Goal: Information Seeking & Learning: Learn about a topic

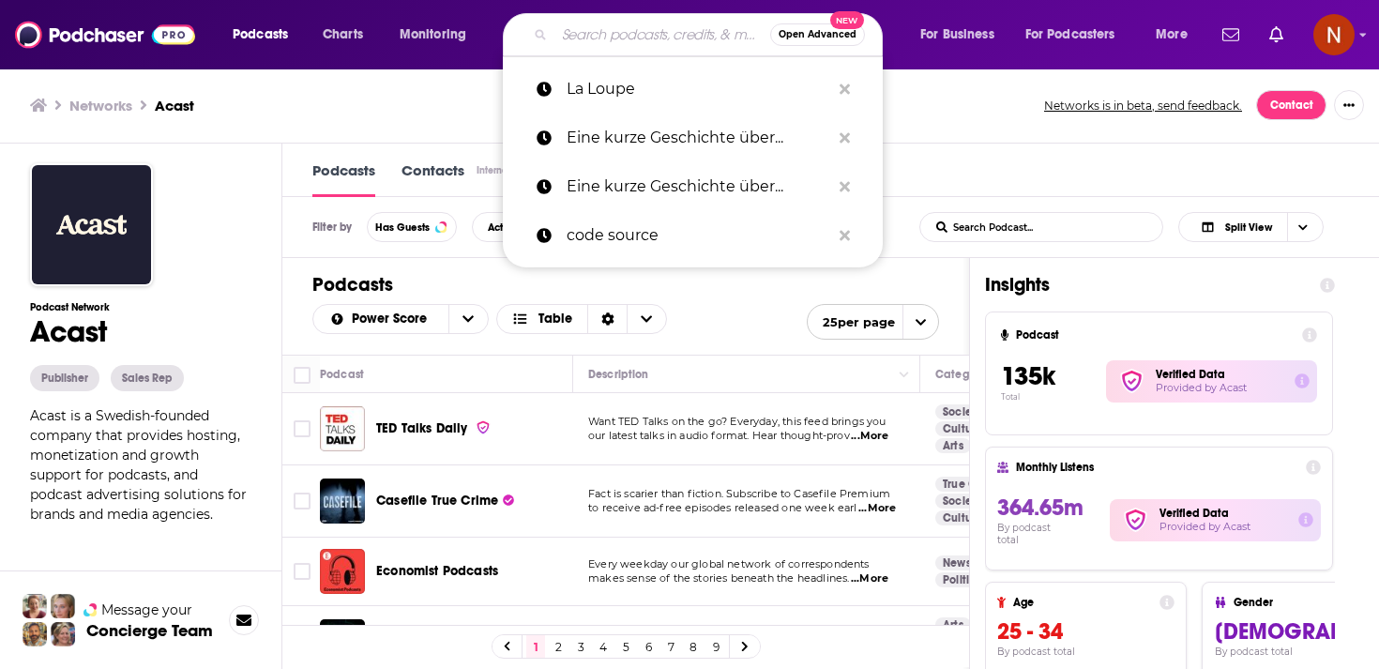
click at [660, 29] on input "Search podcasts, credits, & more..." at bounding box center [662, 35] width 216 height 30
paste input "شخصية"
type input "شخصية"
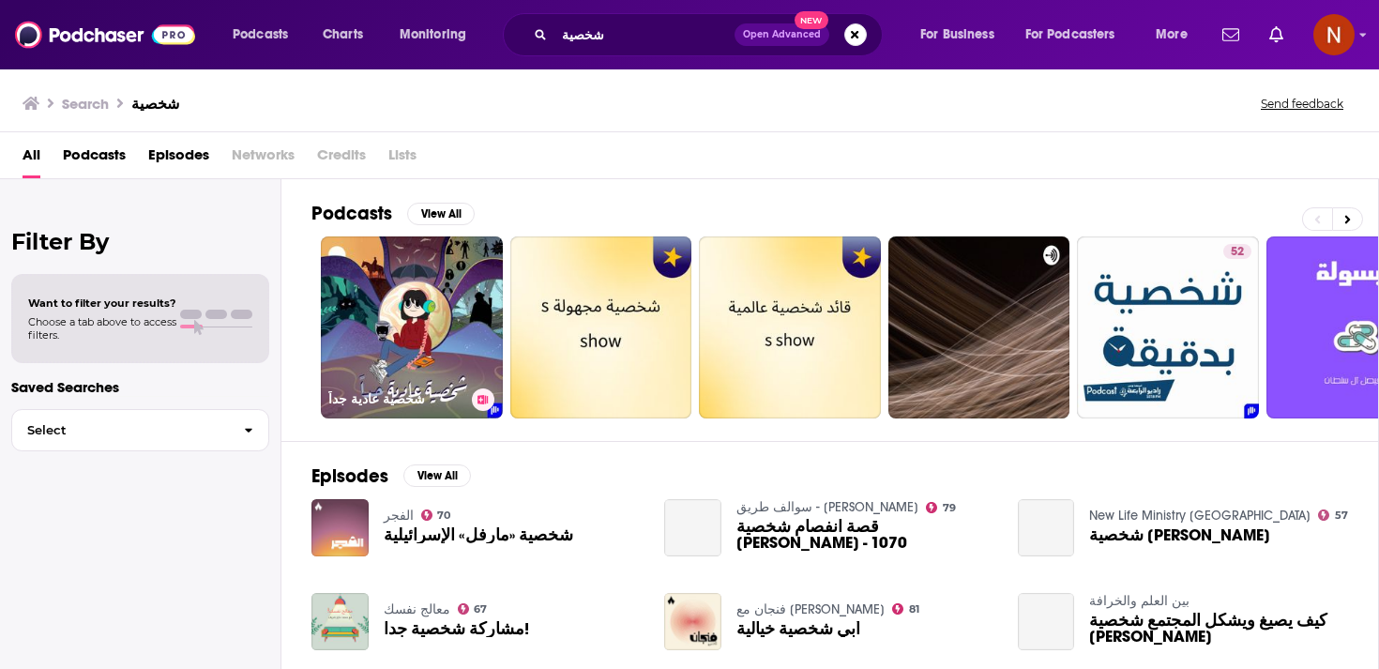
click at [412, 329] on link "شخصية عادية جداً" at bounding box center [412, 327] width 182 height 182
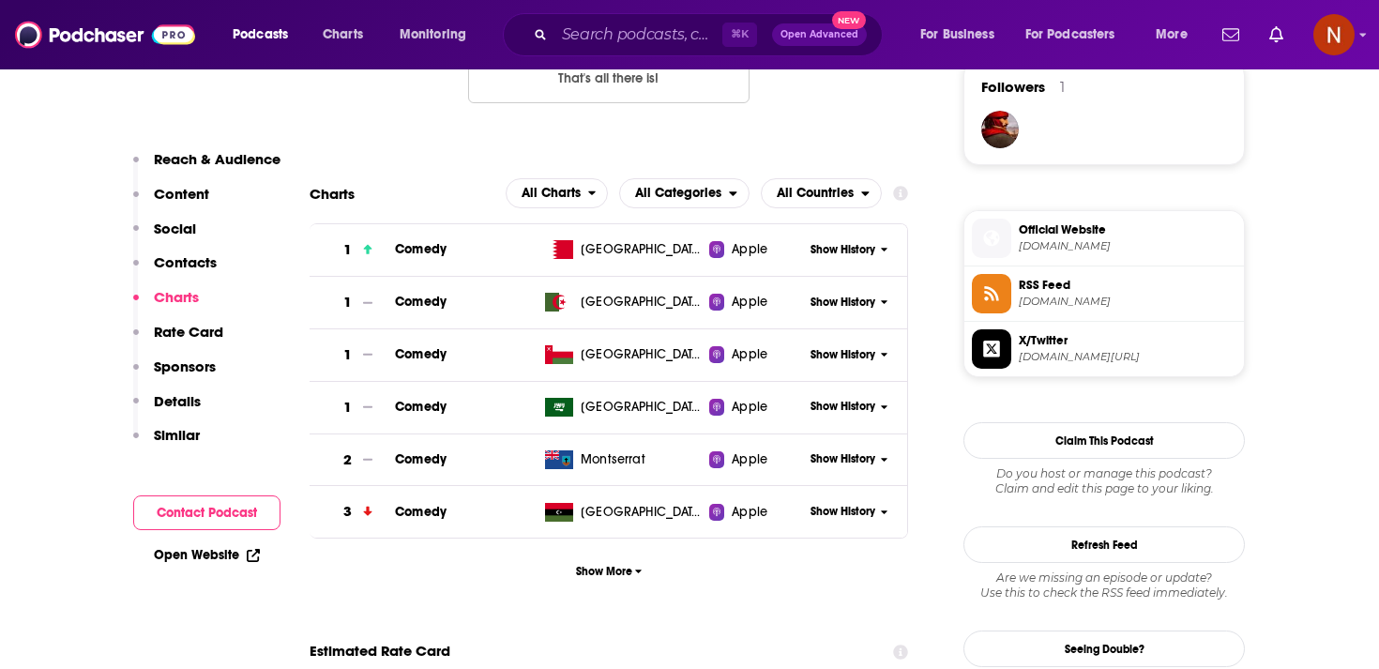
scroll to position [1398, 0]
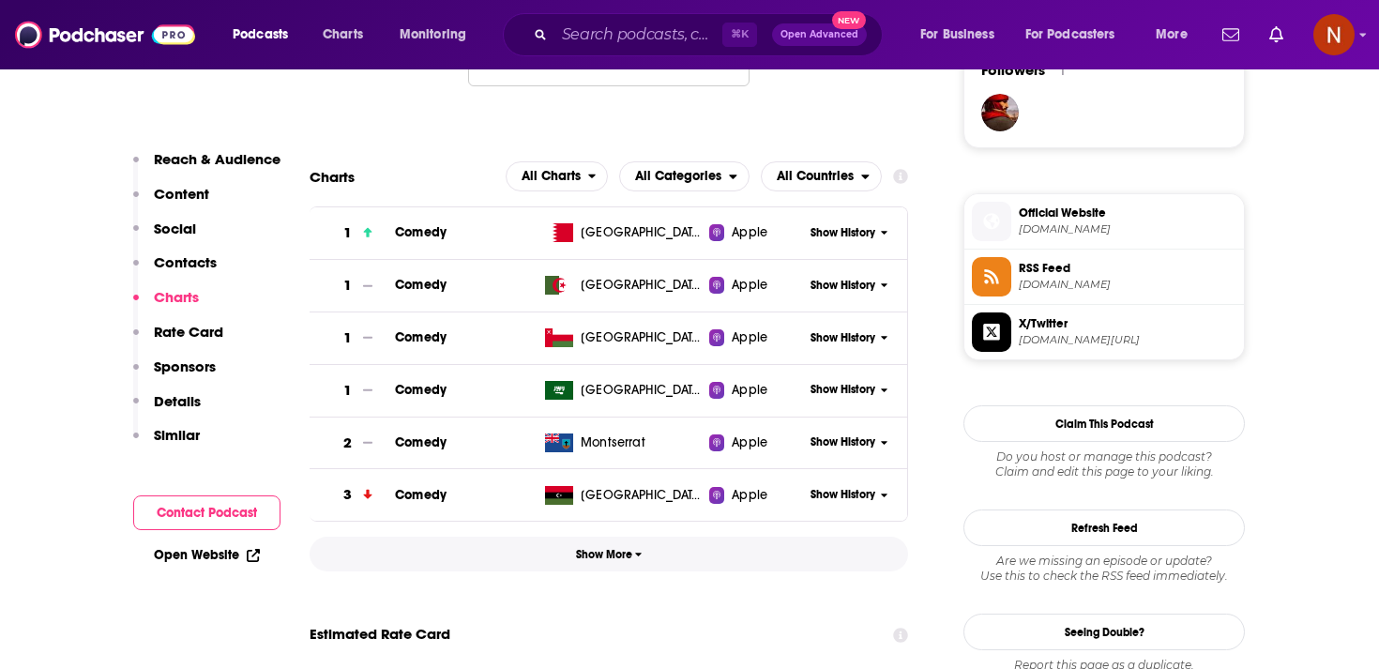
click at [606, 551] on span "Show More" at bounding box center [609, 554] width 67 height 13
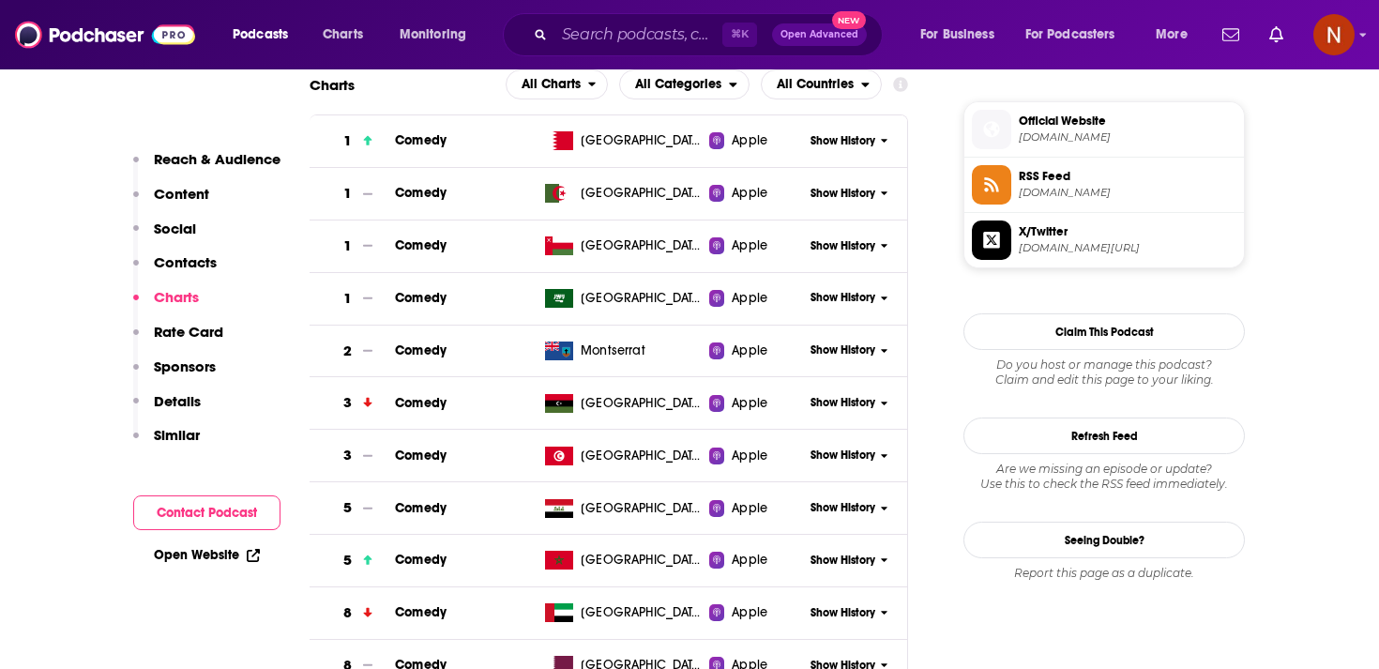
scroll to position [1485, 0]
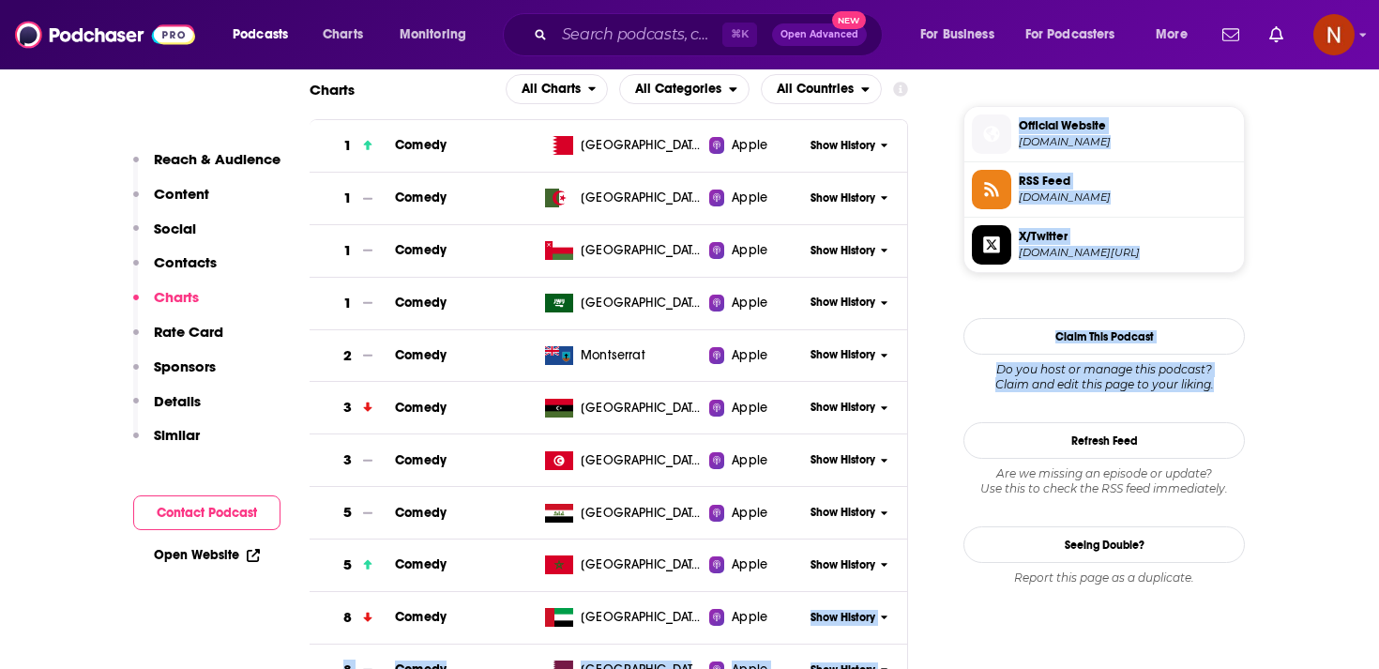
drag, startPoint x: 790, startPoint y: 643, endPoint x: 1371, endPoint y: 390, distance: 634.2
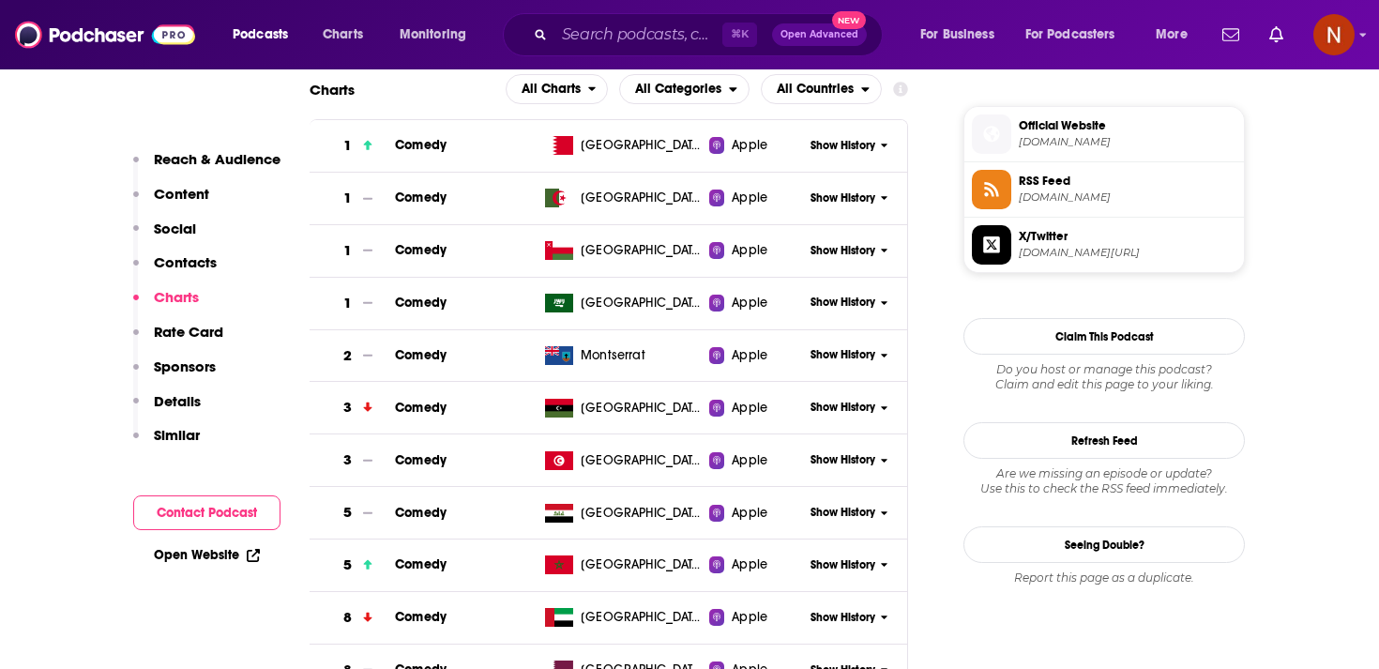
click at [422, 614] on span "Comedy" at bounding box center [421, 617] width 52 height 16
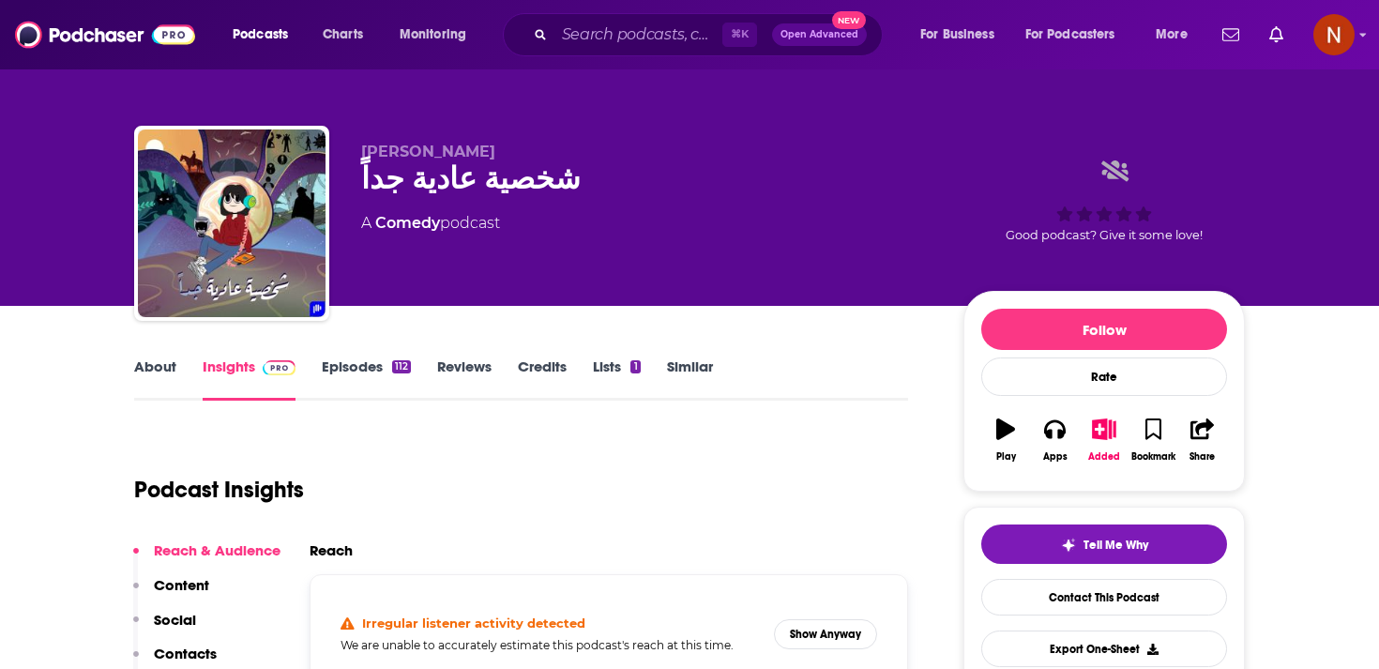
scroll to position [119, 0]
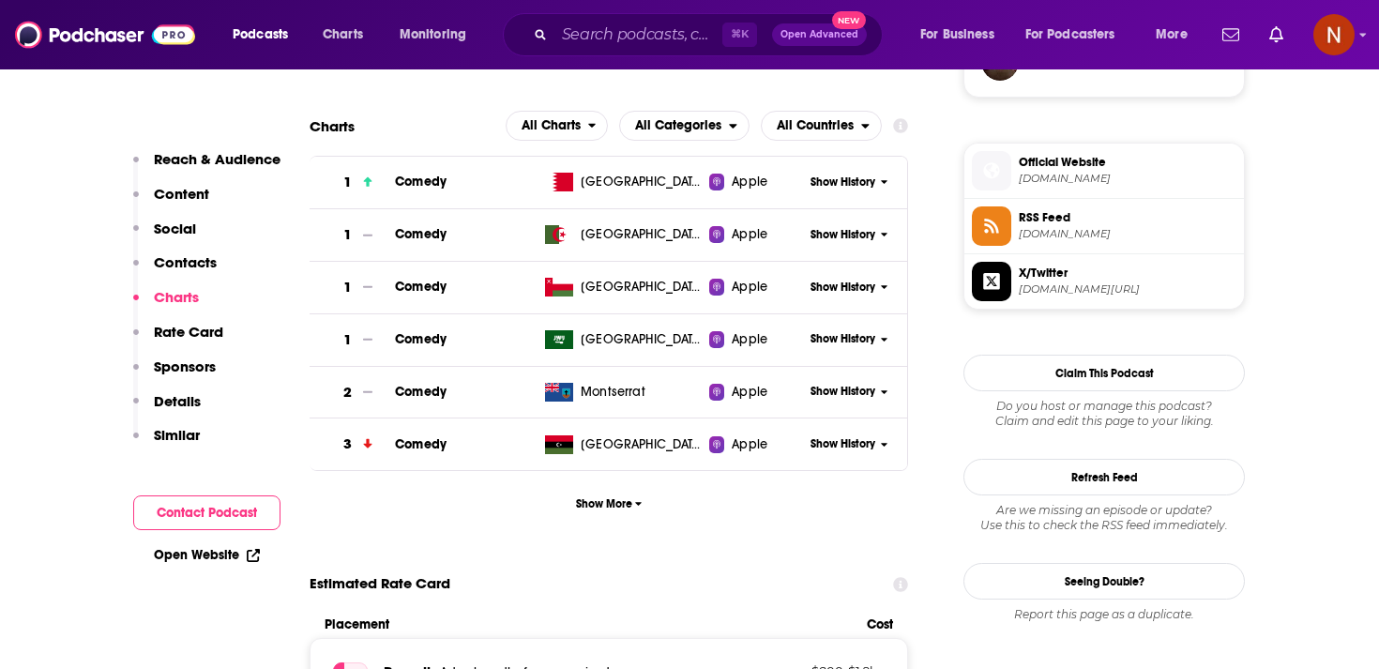
scroll to position [1606, 0]
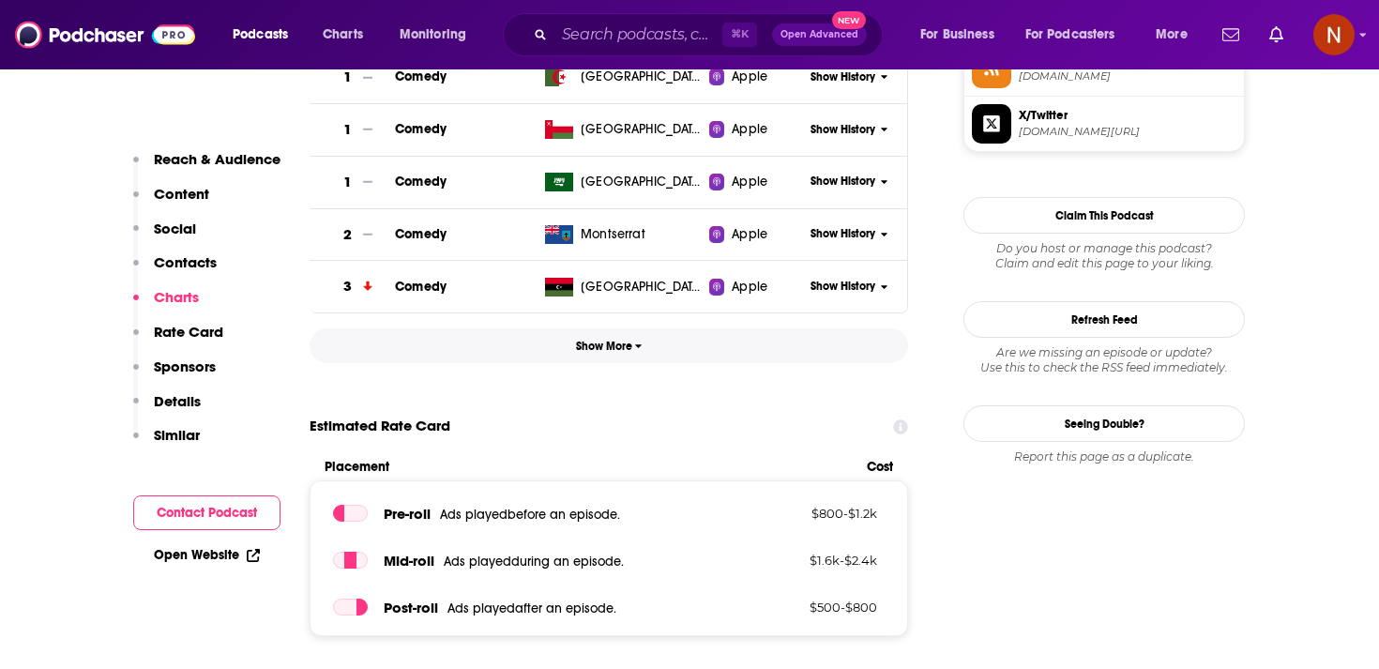
click at [630, 353] on span "Show More" at bounding box center [609, 345] width 67 height 13
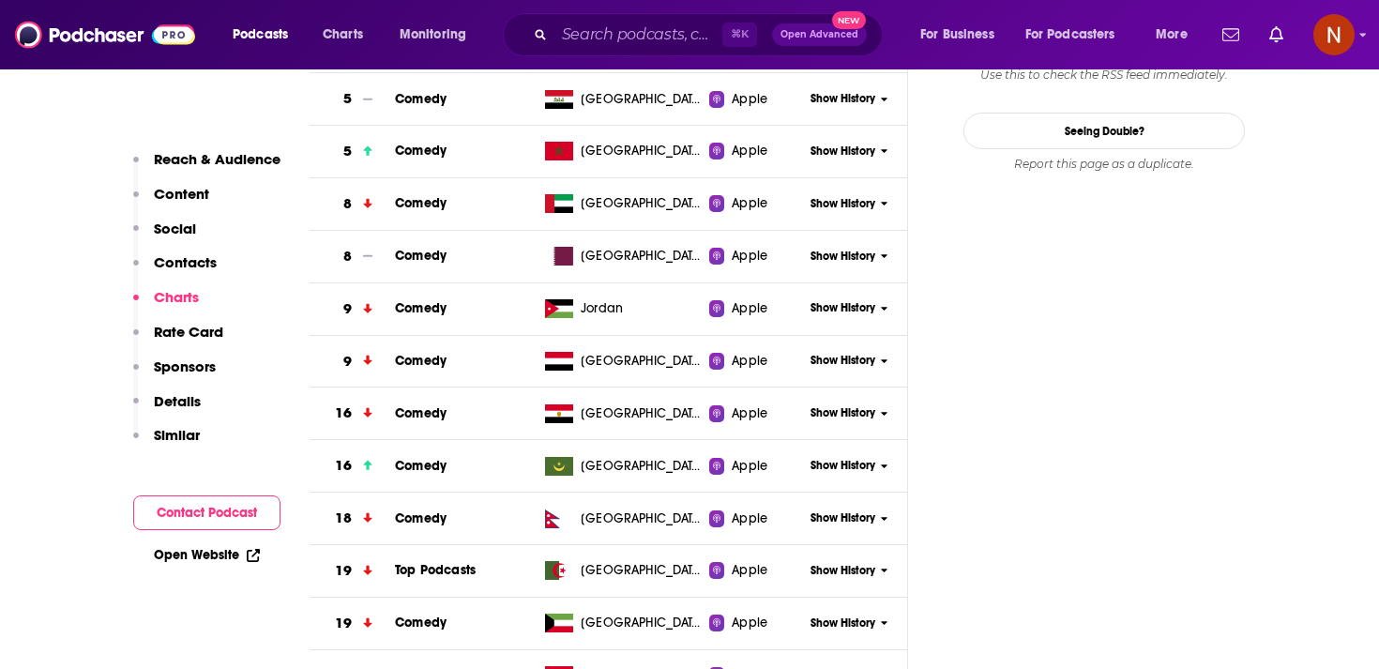
scroll to position [1901, 0]
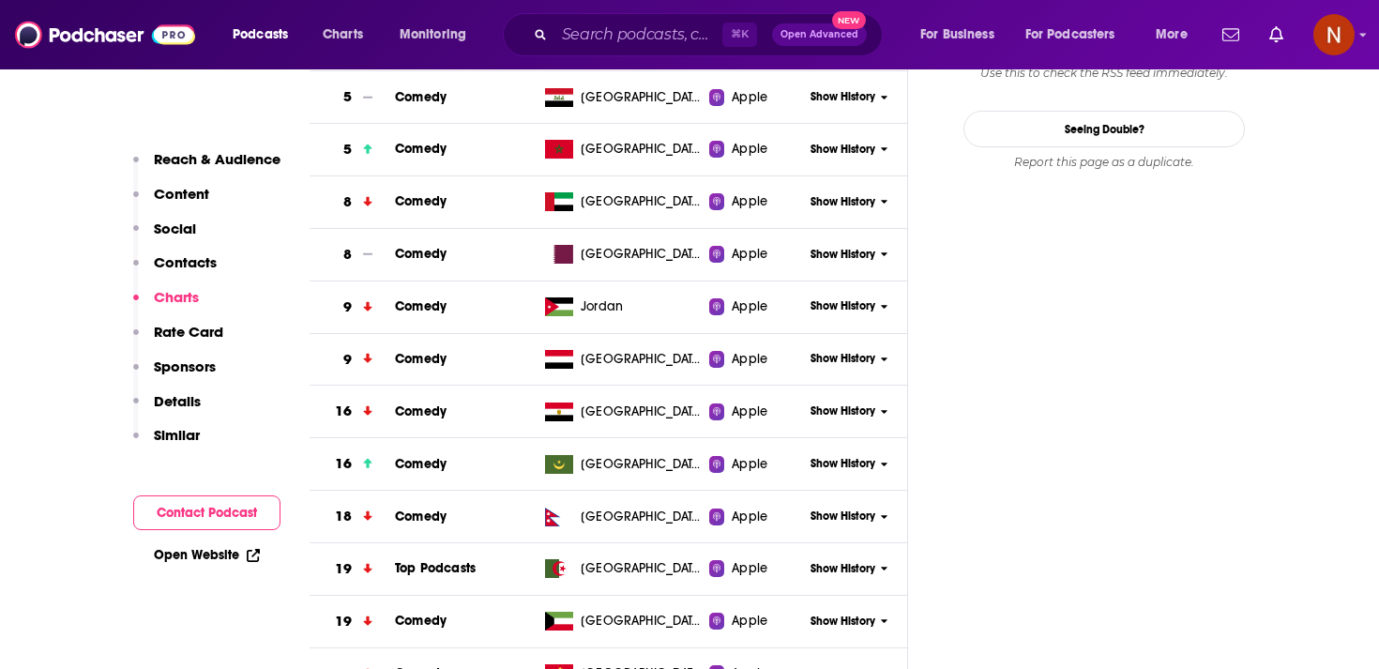
click at [882, 197] on icon at bounding box center [885, 201] width 8 height 11
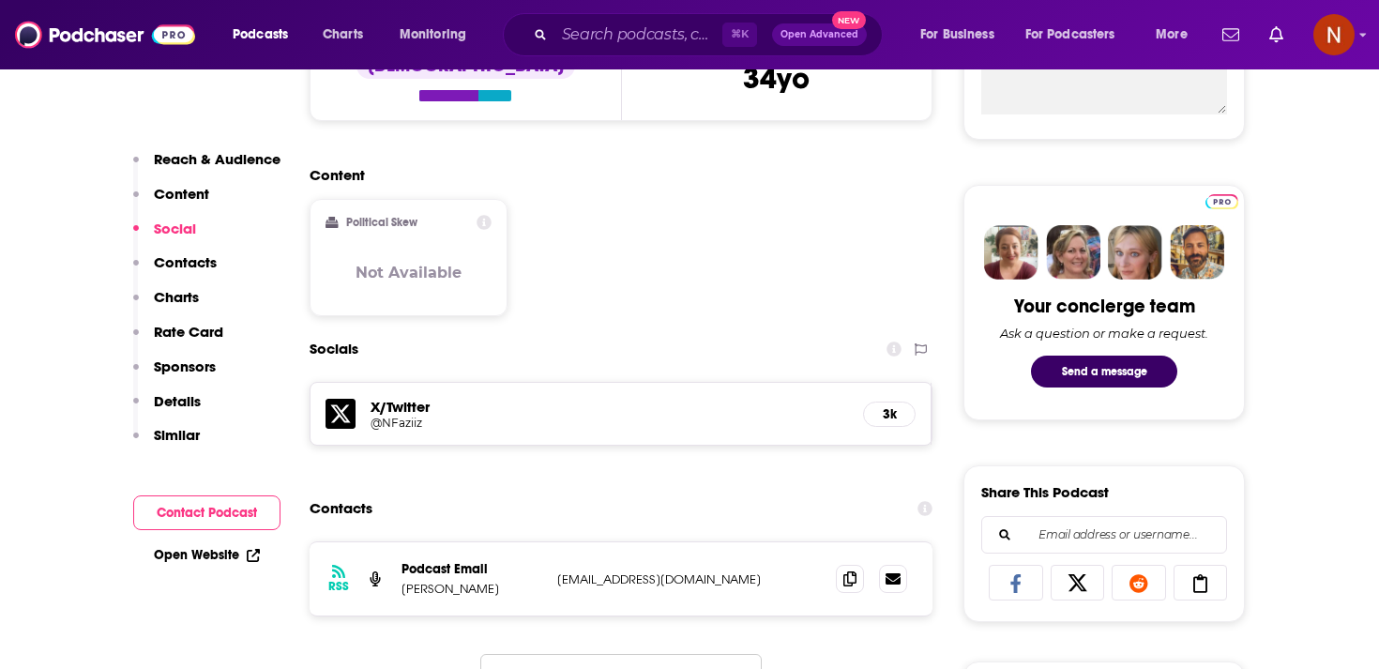
scroll to position [691, 0]
